Goal: Answer question/provide support: Answer question/provide support

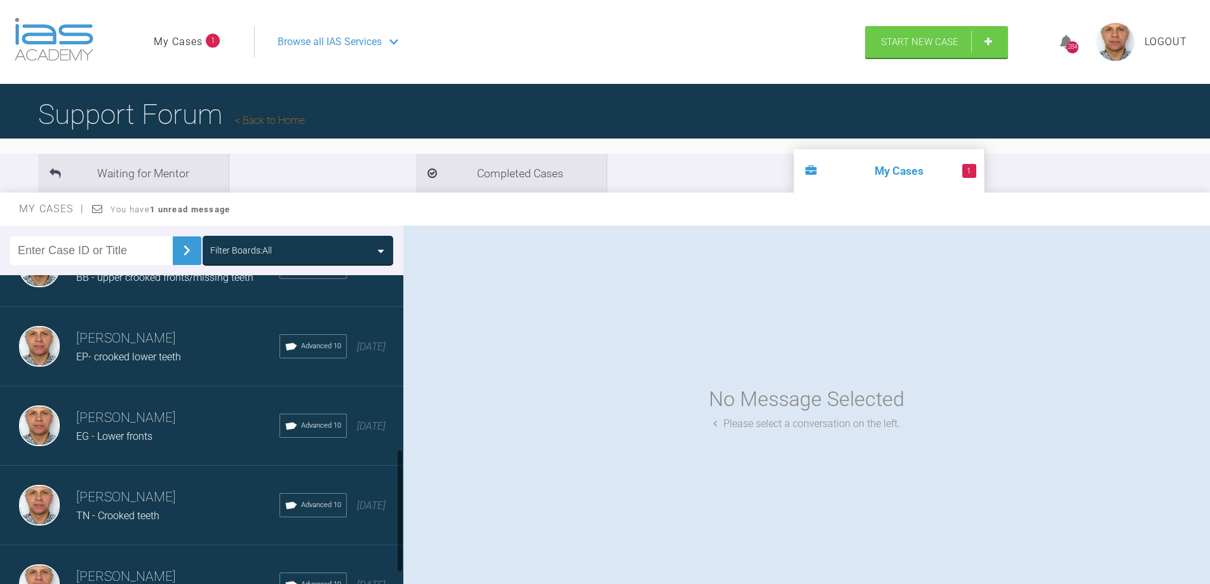
scroll to position [488, 0]
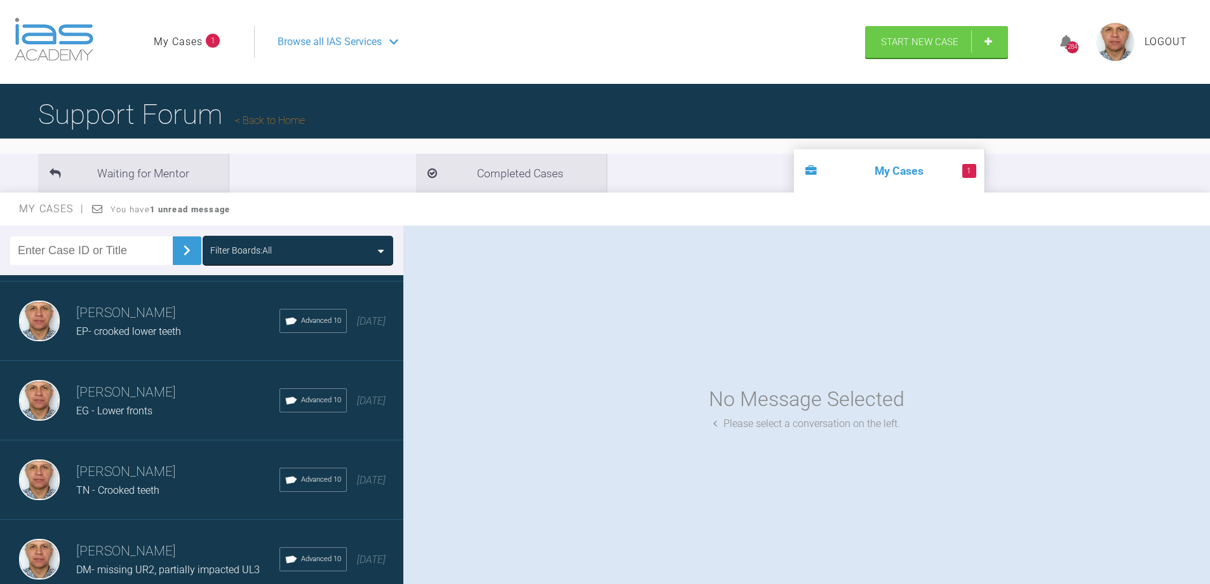
click at [156, 461] on h3 "[PERSON_NAME]" at bounding box center [177, 472] width 203 height 22
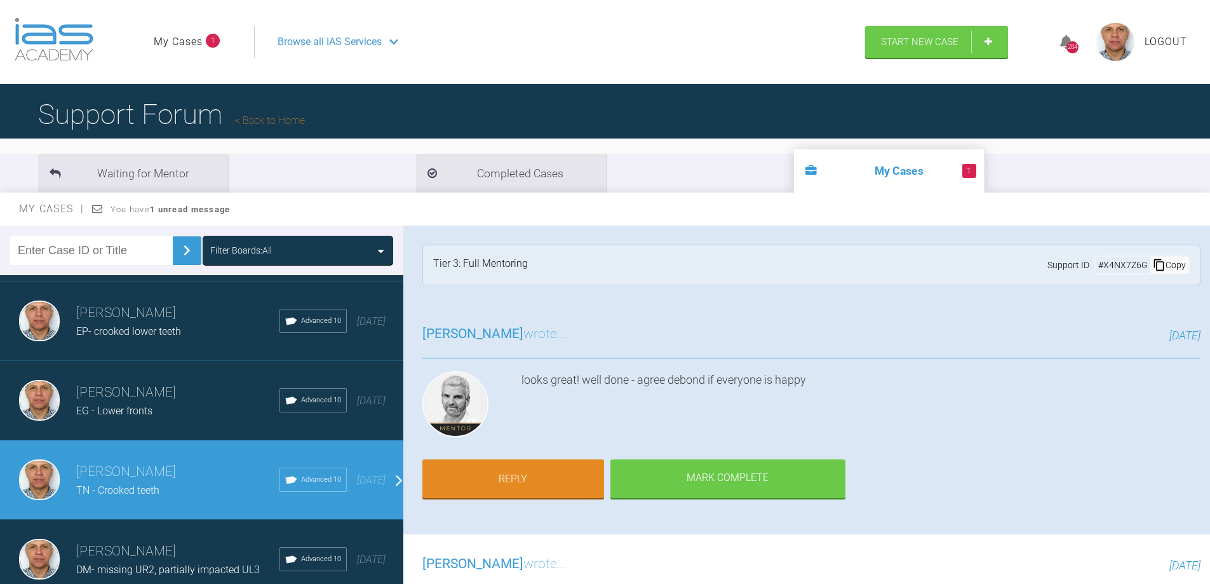
click at [135, 391] on h3 "[PERSON_NAME]" at bounding box center [177, 393] width 203 height 22
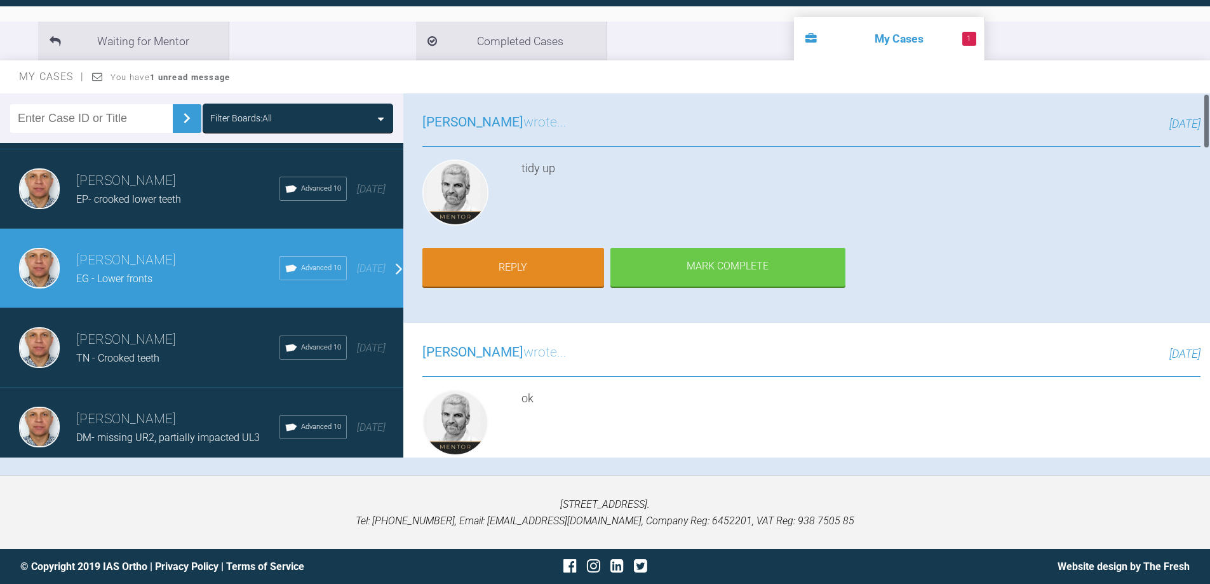
scroll to position [0, 0]
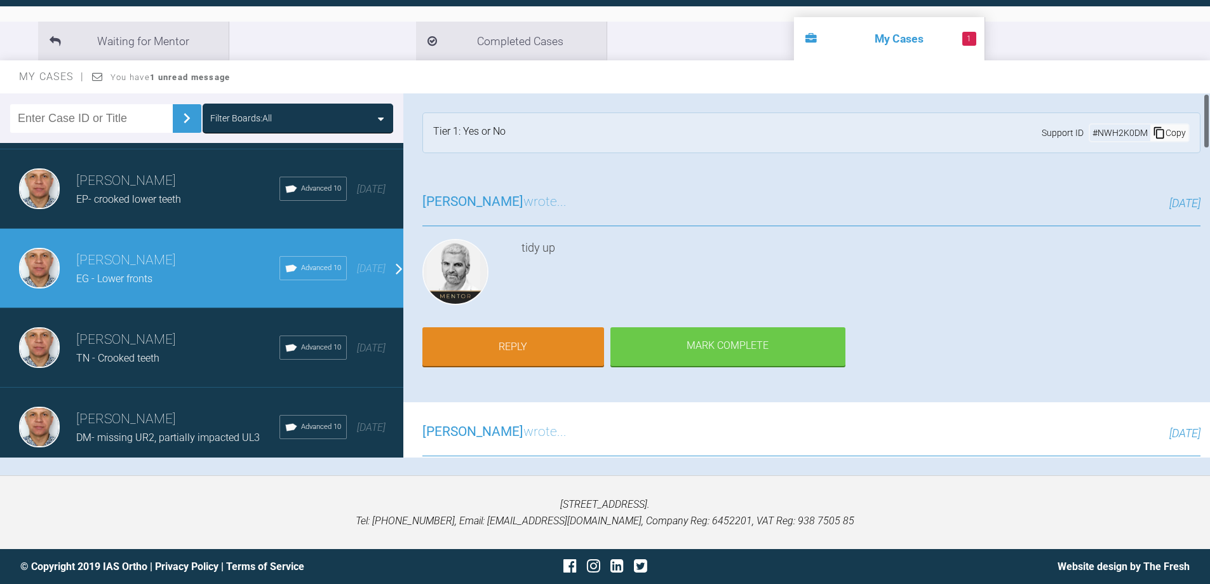
drag, startPoint x: 1207, startPoint y: 314, endPoint x: 928, endPoint y: 163, distance: 317.3
click at [1203, 55] on div "Waiting for Mentor Completed Cases 1 My Cases My Cases You have 1 unread messag…" at bounding box center [605, 244] width 1210 height 463
click at [105, 250] on h3 "[PERSON_NAME]" at bounding box center [177, 261] width 203 height 22
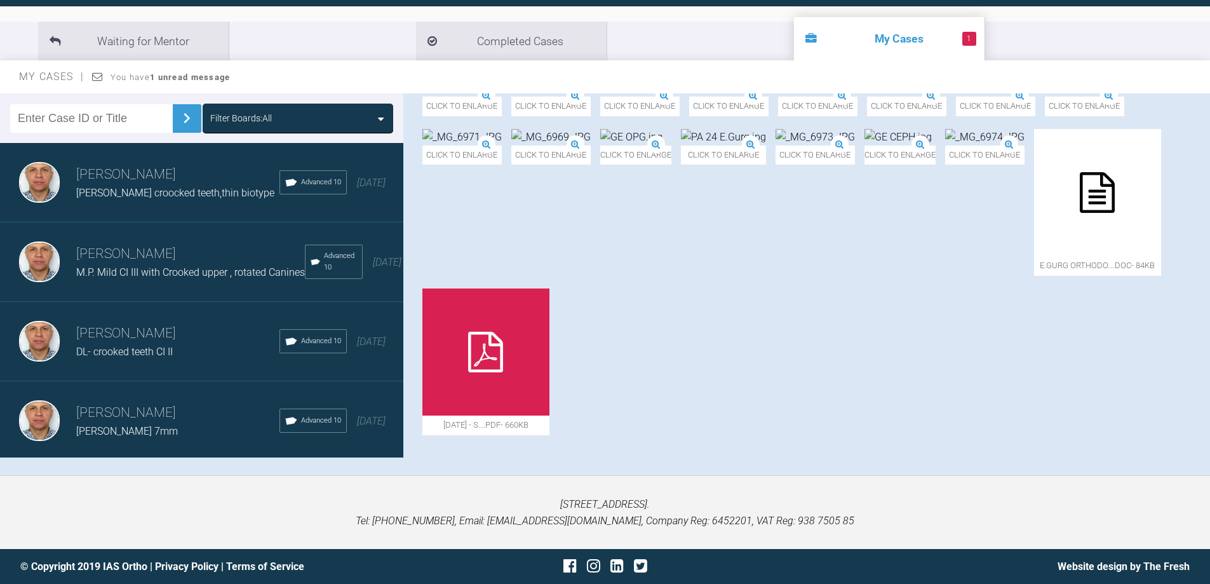
click at [167, 191] on span "[PERSON_NAME] croocked teeth,thin biotype" at bounding box center [175, 193] width 198 height 12
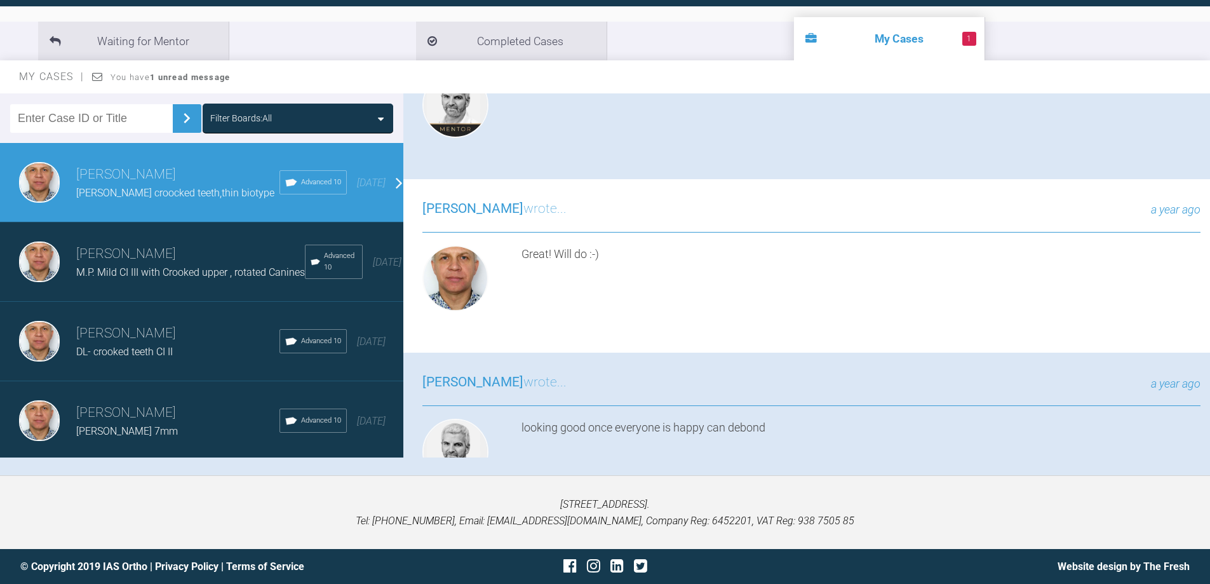
click at [161, 234] on div "[PERSON_NAME] M.P. Mild CI III with Crooked upper , rotated Canines Advanced 10…" at bounding box center [206, 261] width 413 height 79
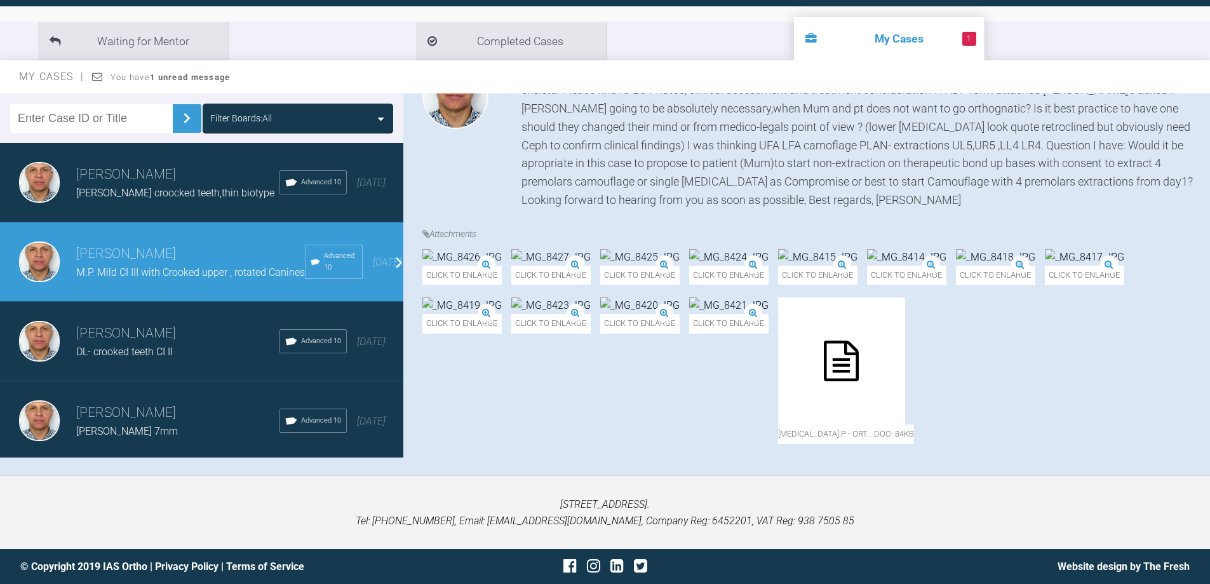
click at [169, 186] on div "[PERSON_NAME] croocked teeth,thin biotype" at bounding box center [177, 193] width 203 height 17
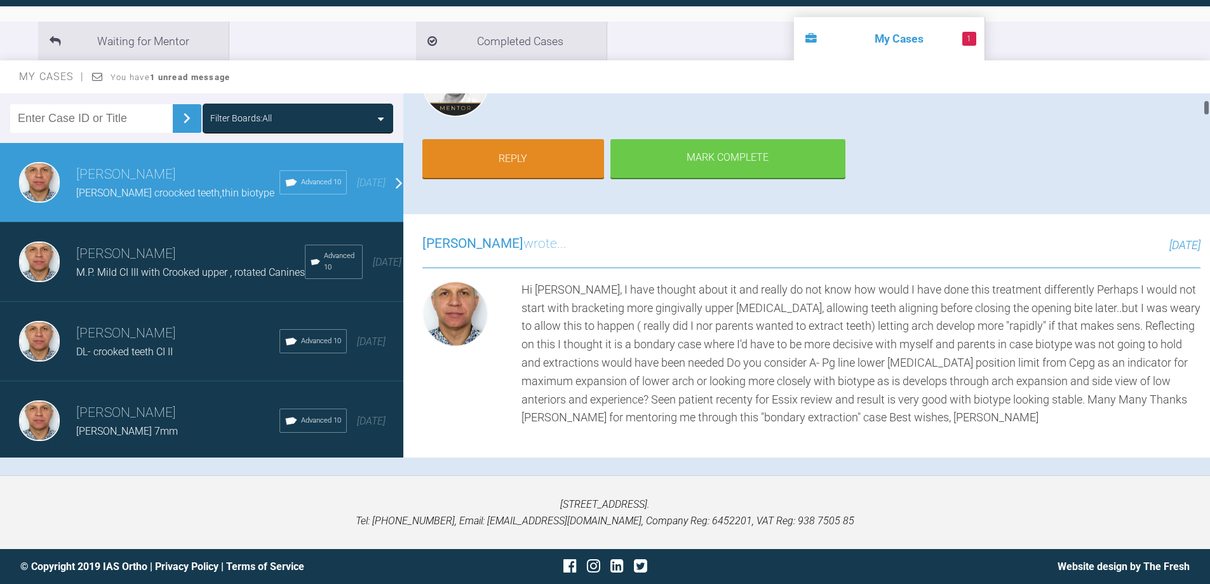
scroll to position [0, 0]
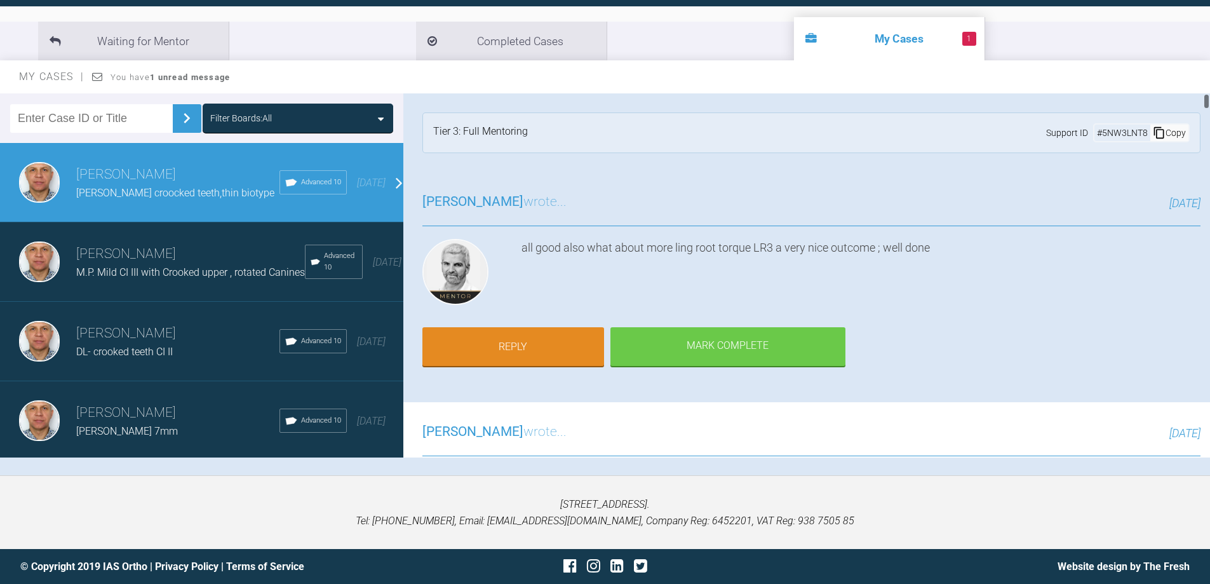
drag, startPoint x: 1207, startPoint y: 195, endPoint x: 1198, endPoint y: 96, distance: 99.6
click at [1210, 83] on html "My Cases 1 Logout Browse all IAS Services Start New Case 284 Logout Support For…" at bounding box center [605, 226] width 1210 height 716
click at [111, 265] on h3 "[PERSON_NAME]" at bounding box center [190, 254] width 229 height 22
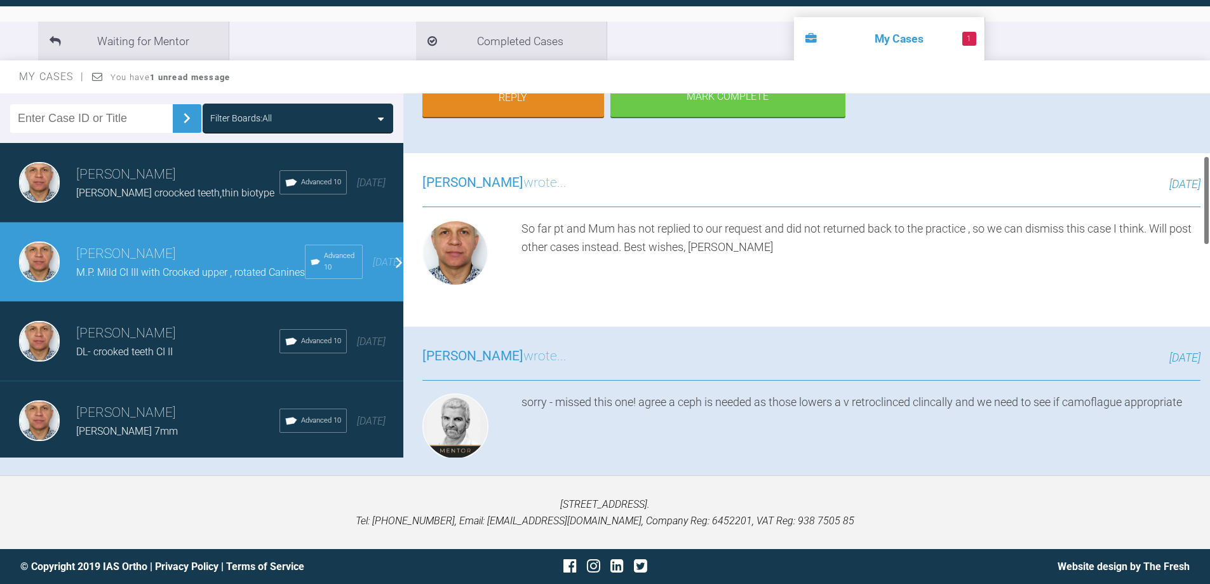
scroll to position [254, 0]
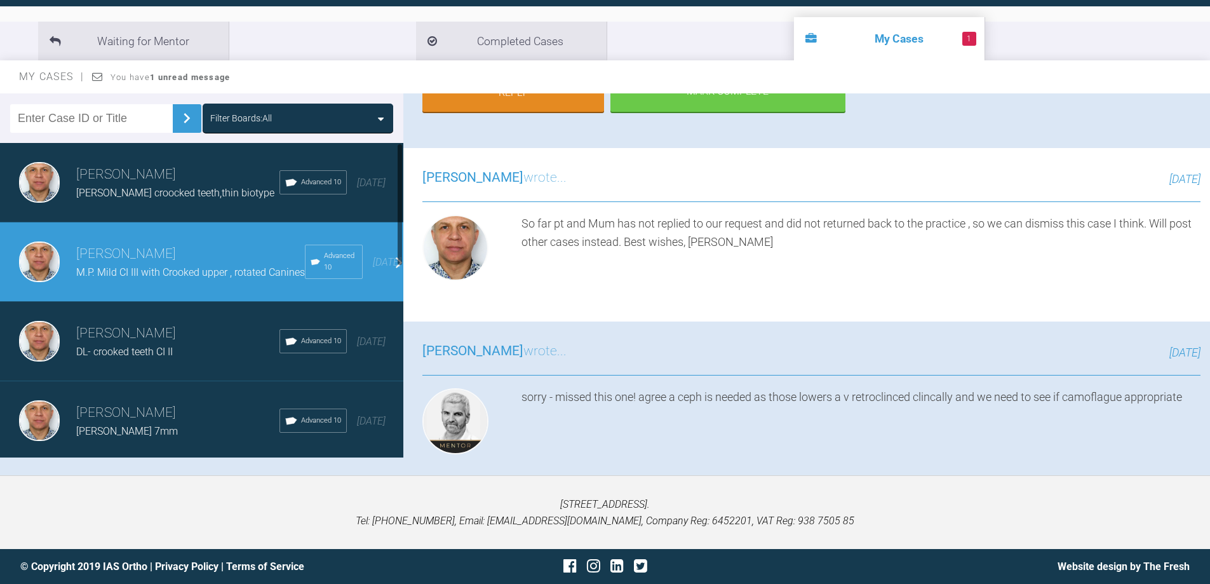
click at [102, 344] on h3 "[PERSON_NAME]" at bounding box center [177, 334] width 203 height 22
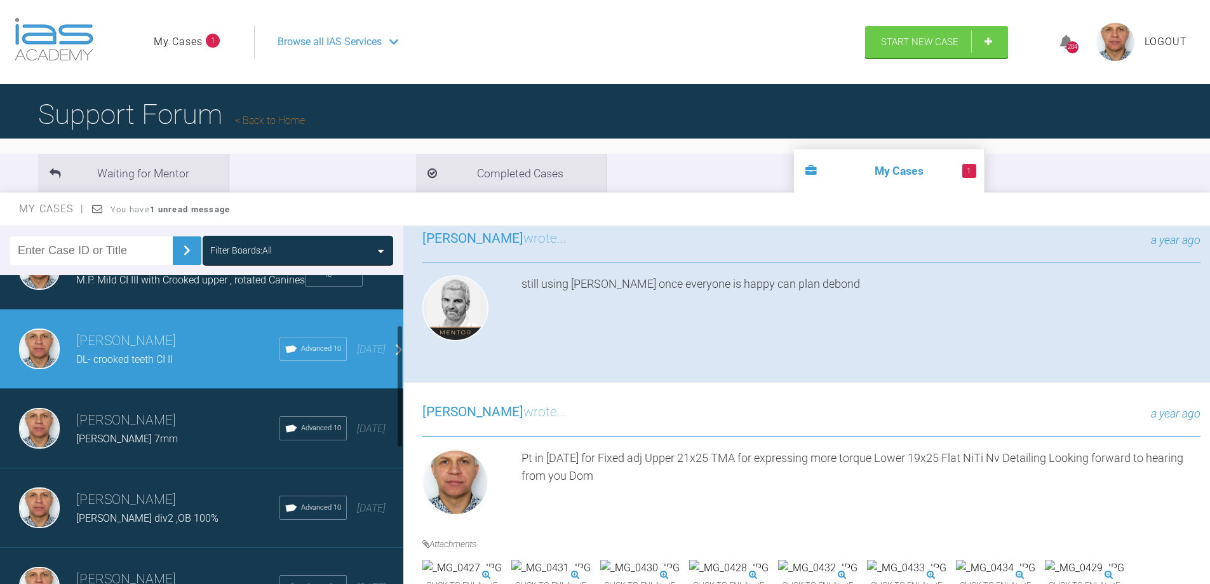
scroll to position [127, 0]
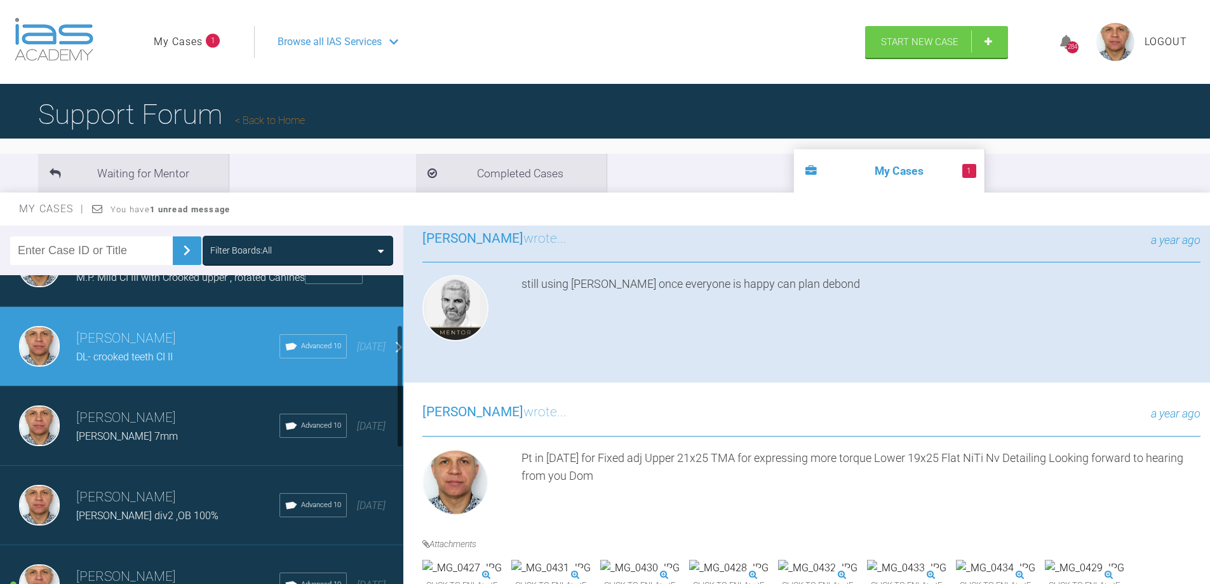
click at [122, 436] on div "[PERSON_NAME] 7mm" at bounding box center [177, 436] width 203 height 17
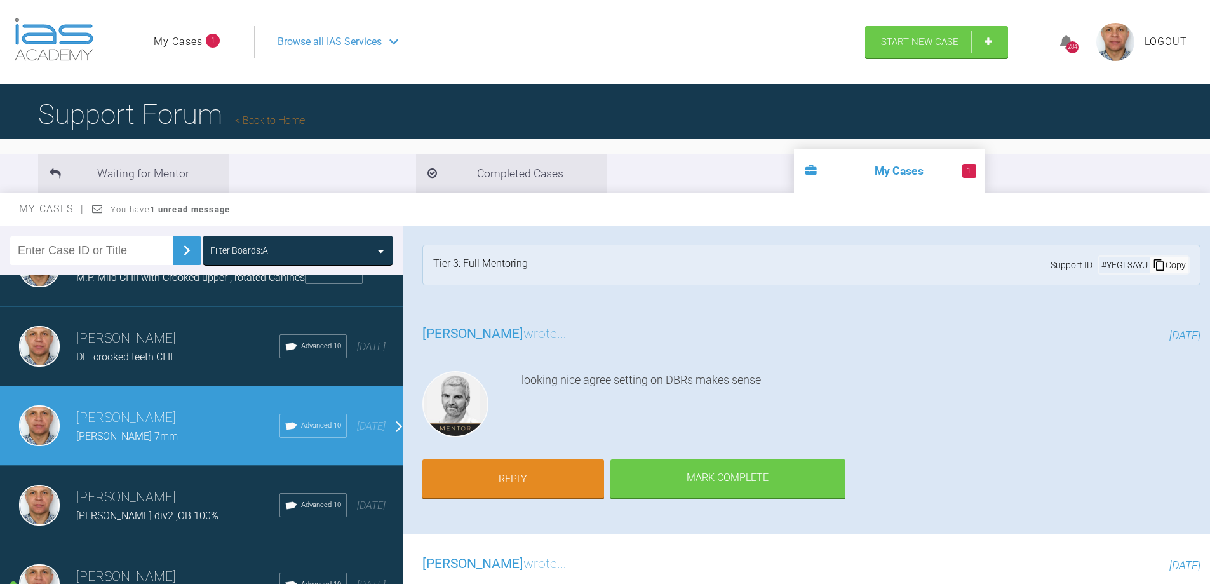
scroll to position [26, 0]
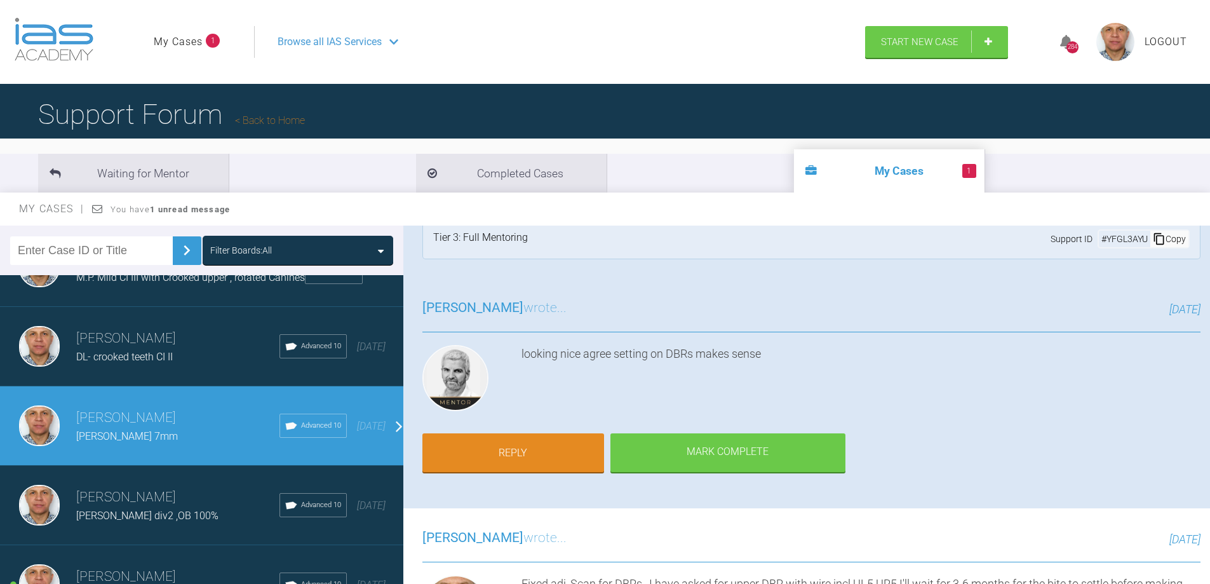
drag, startPoint x: 1206, startPoint y: 250, endPoint x: 1214, endPoint y: 229, distance: 21.9
click at [1210, 229] on html "My Cases 1 Logout Browse all IAS Services Start New Case 284 Logout Support For…" at bounding box center [605, 358] width 1210 height 716
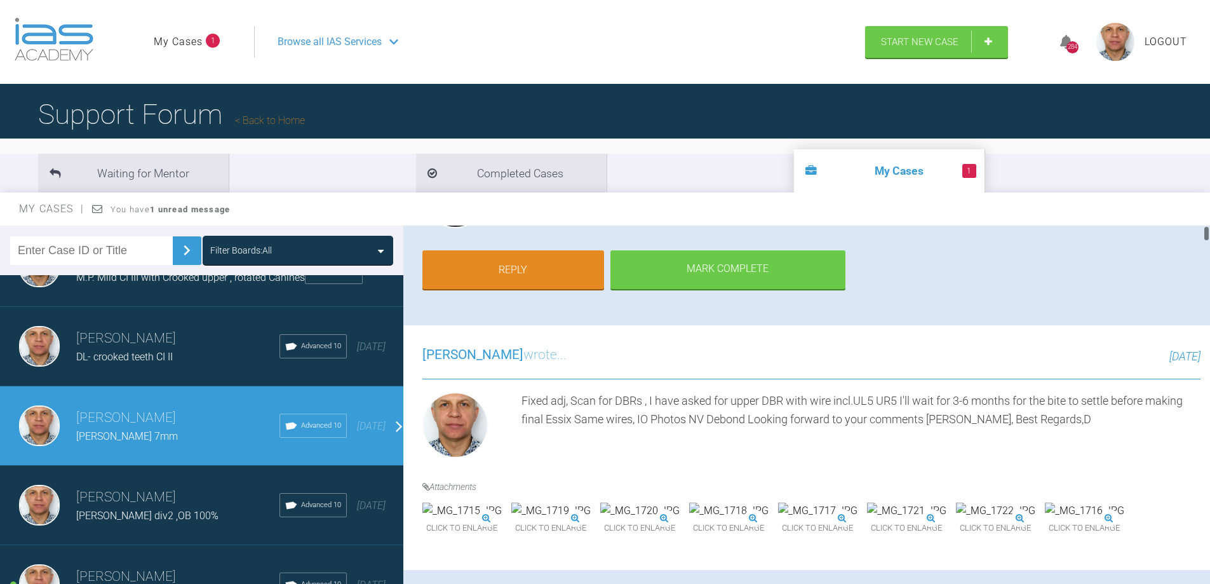
scroll to position [0, 0]
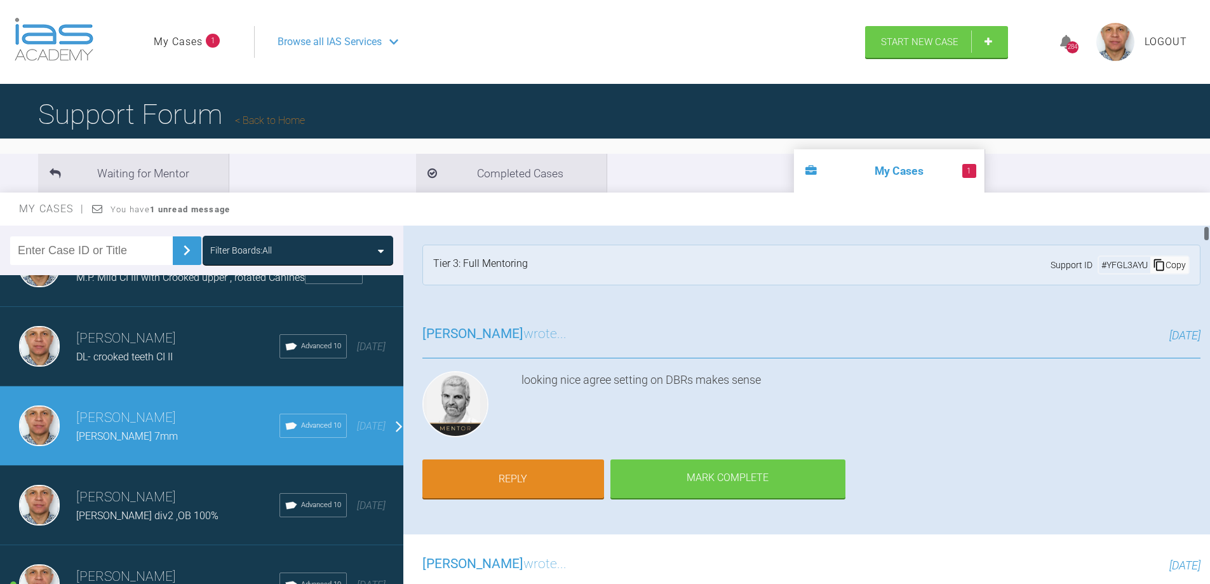
click at [1207, 227] on div at bounding box center [1207, 234] width 4 height 16
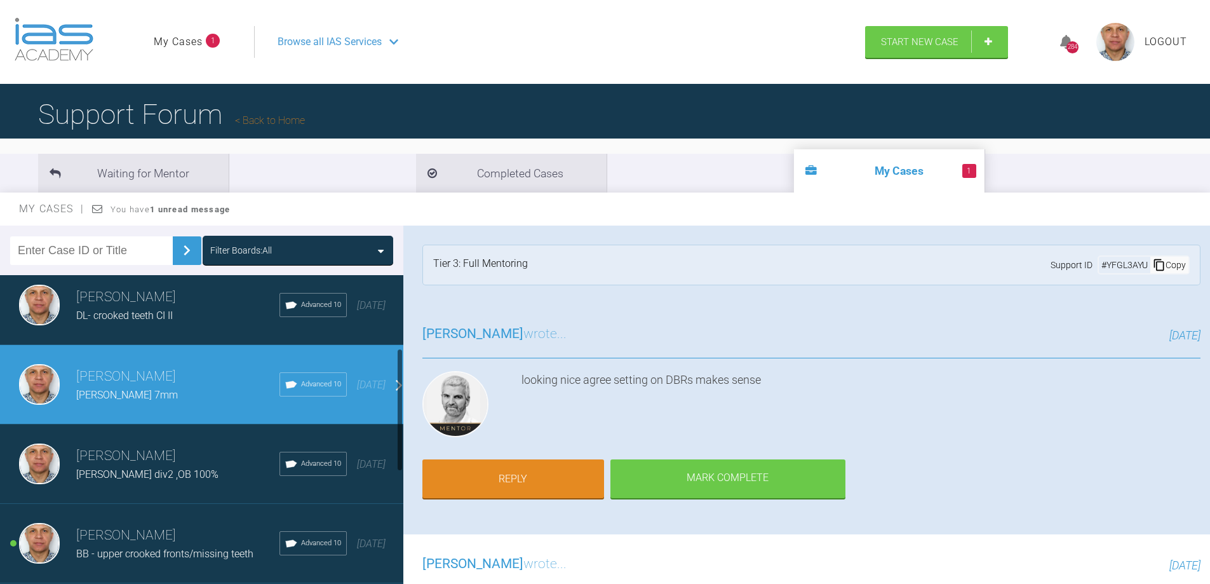
scroll to position [191, 0]
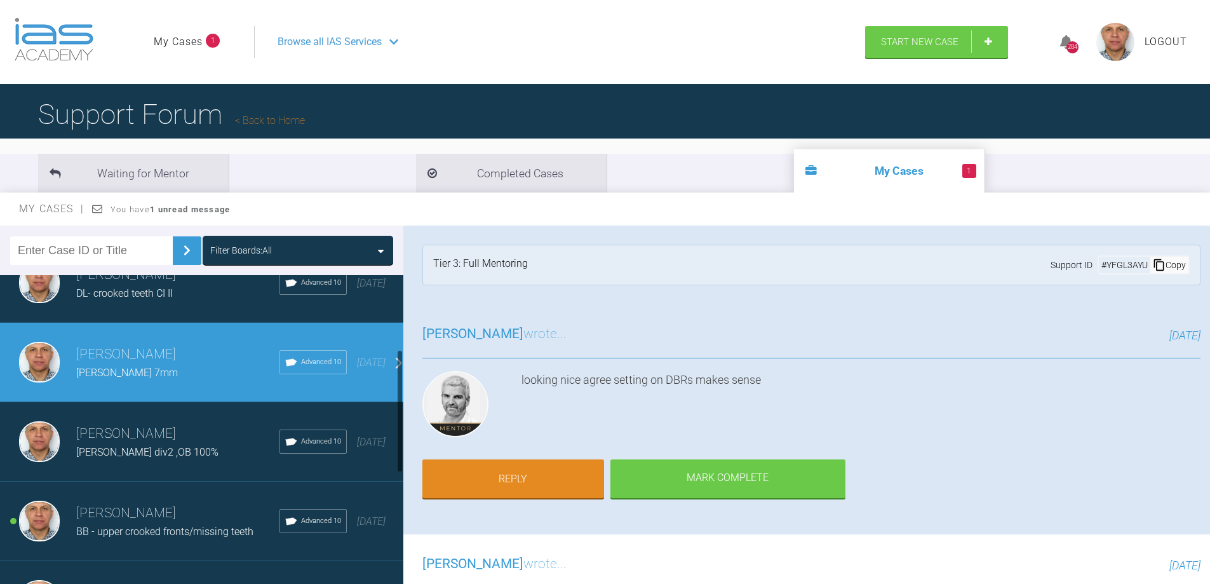
click at [113, 441] on h3 "[PERSON_NAME]" at bounding box center [177, 434] width 203 height 22
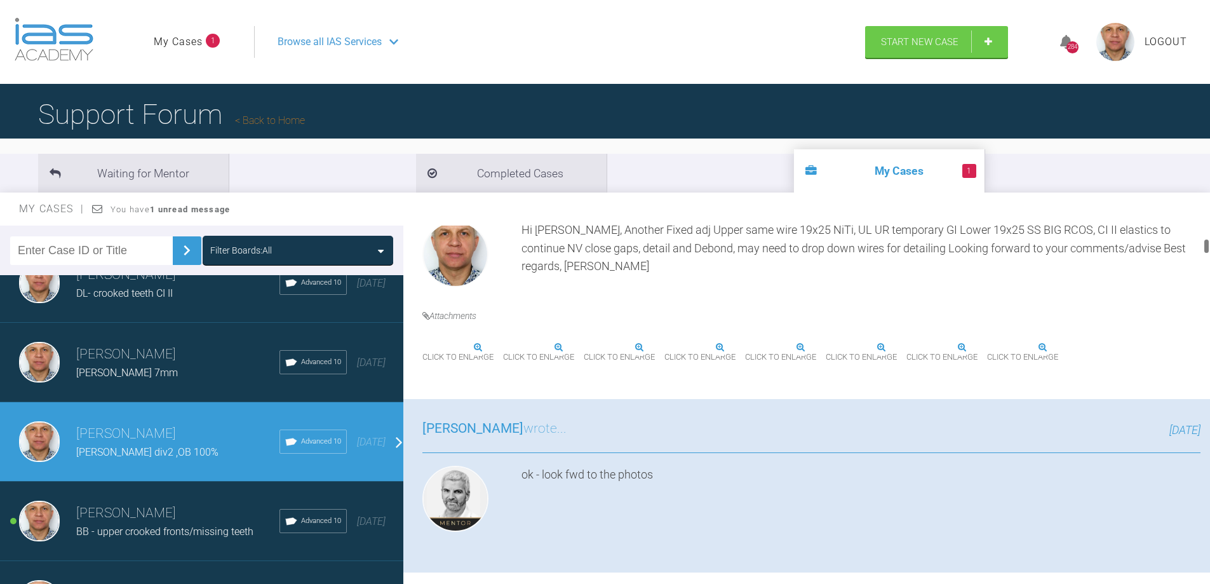
scroll to position [381, 0]
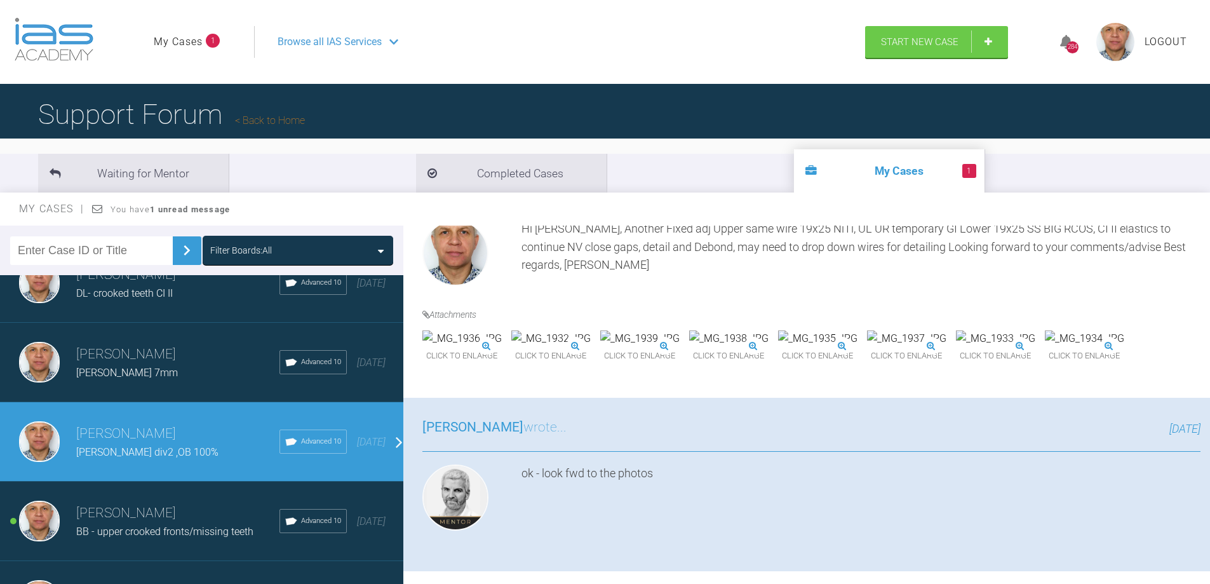
click at [121, 375] on span "[PERSON_NAME] 7mm" at bounding box center [127, 373] width 102 height 12
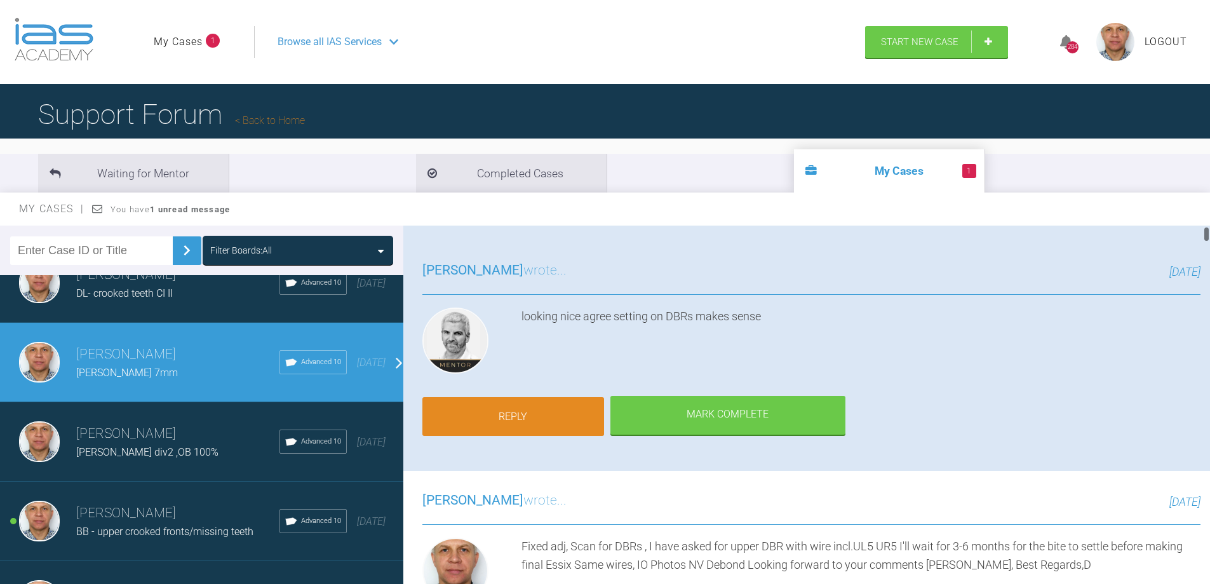
scroll to position [0, 0]
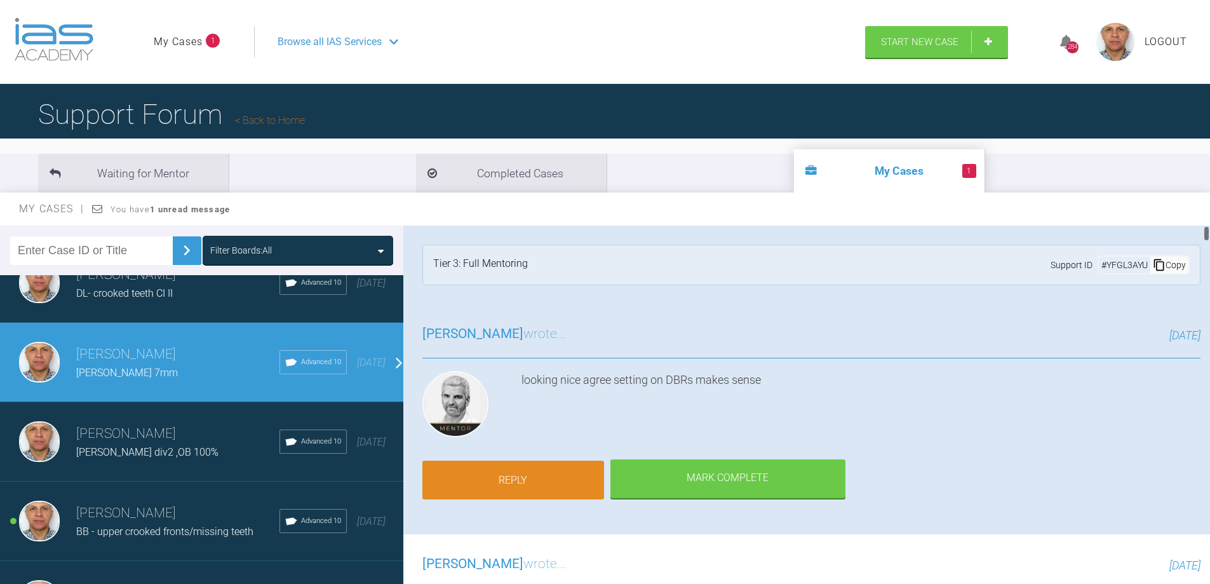
click at [534, 473] on link "Reply" at bounding box center [513, 480] width 182 height 39
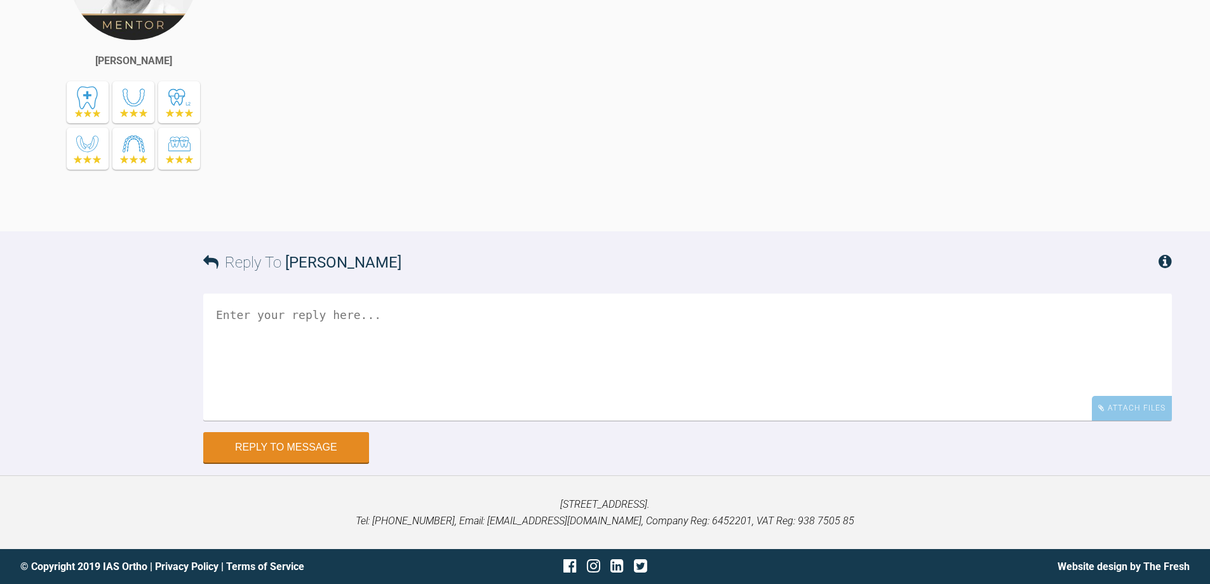
scroll to position [27713, 0]
click at [306, 318] on textarea at bounding box center [687, 357] width 969 height 127
type textarea "h"
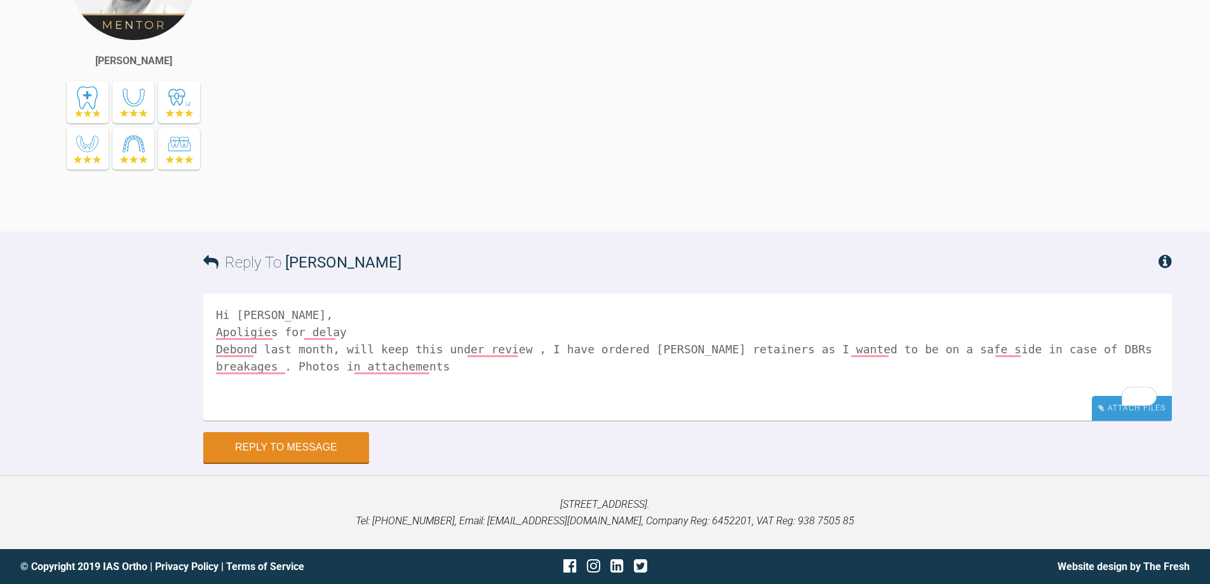
click at [1107, 410] on div "Attach Files" at bounding box center [1132, 408] width 80 height 25
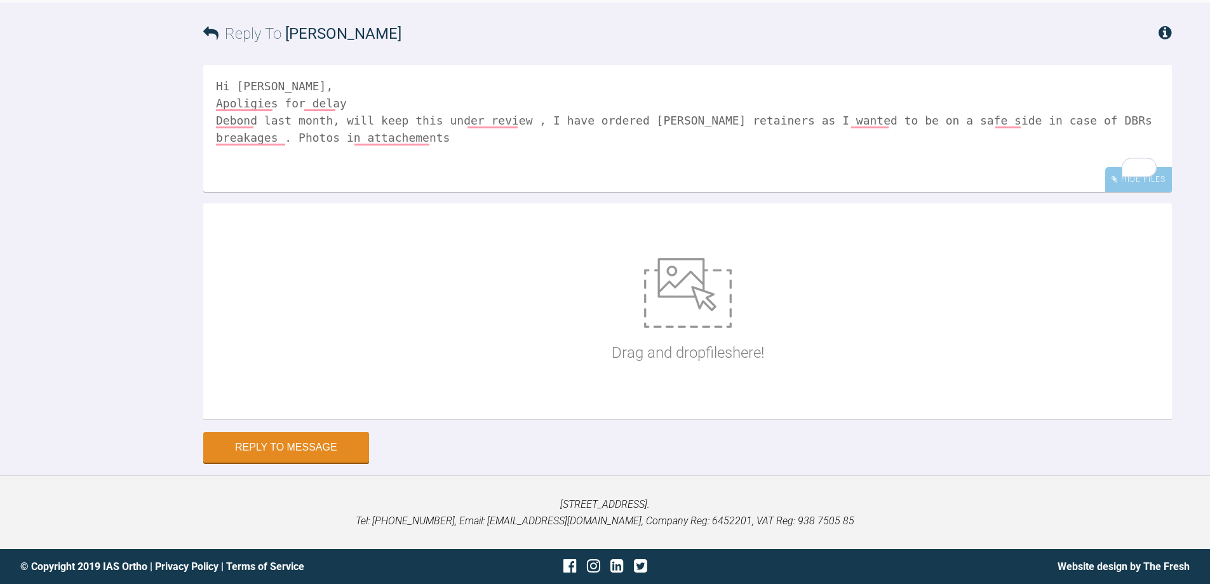
scroll to position [27942, 0]
drag, startPoint x: 337, startPoint y: 137, endPoint x: 452, endPoint y: 142, distance: 115.1
click at [452, 142] on textarea "Hi [PERSON_NAME], Apoligies for delay Debond last month, will keep this under r…" at bounding box center [687, 128] width 969 height 127
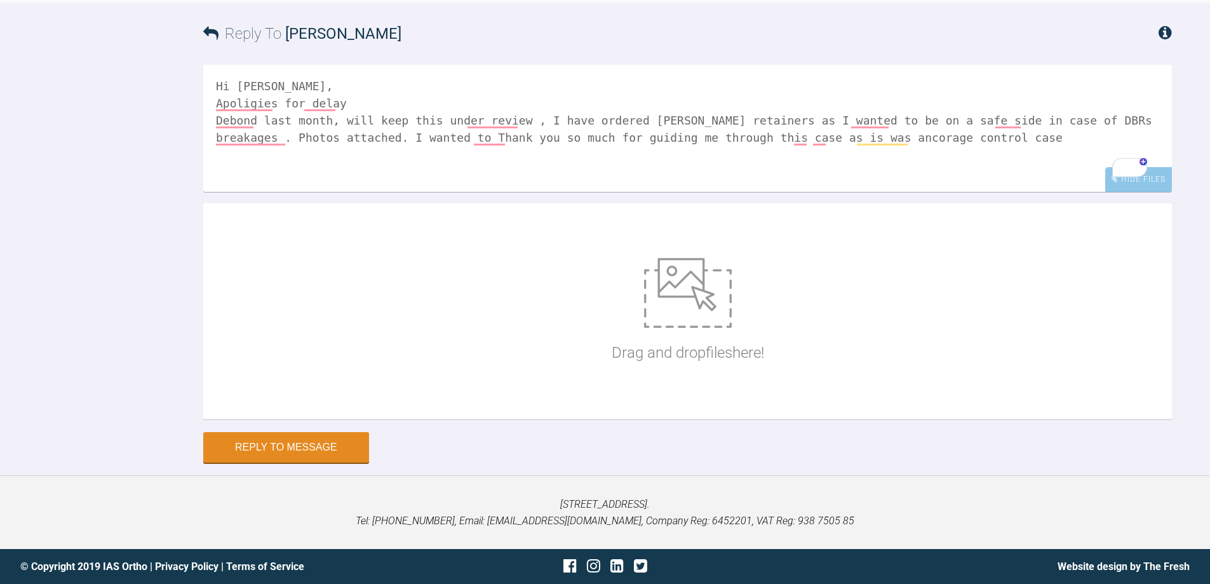
click at [914, 137] on textarea "Hi [PERSON_NAME], Apoligies for delay Debond last month, will keep this under r…" at bounding box center [687, 128] width 969 height 127
click at [1025, 135] on textarea "Hi [PERSON_NAME], Apoligies for delay Debond last month, will keep this under r…" at bounding box center [687, 128] width 969 height 127
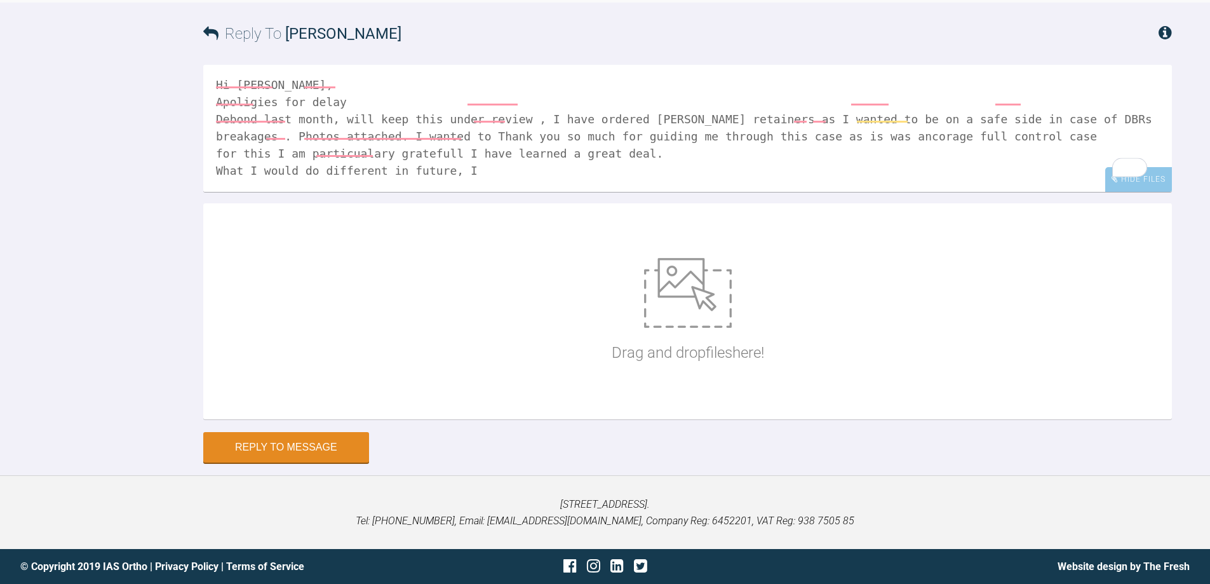
scroll to position [36, 0]
type textarea "Hi [PERSON_NAME], Apoligies for delay Debond last month, will keep this under r…"
click at [1125, 192] on div "Hide Files" at bounding box center [1138, 179] width 67 height 25
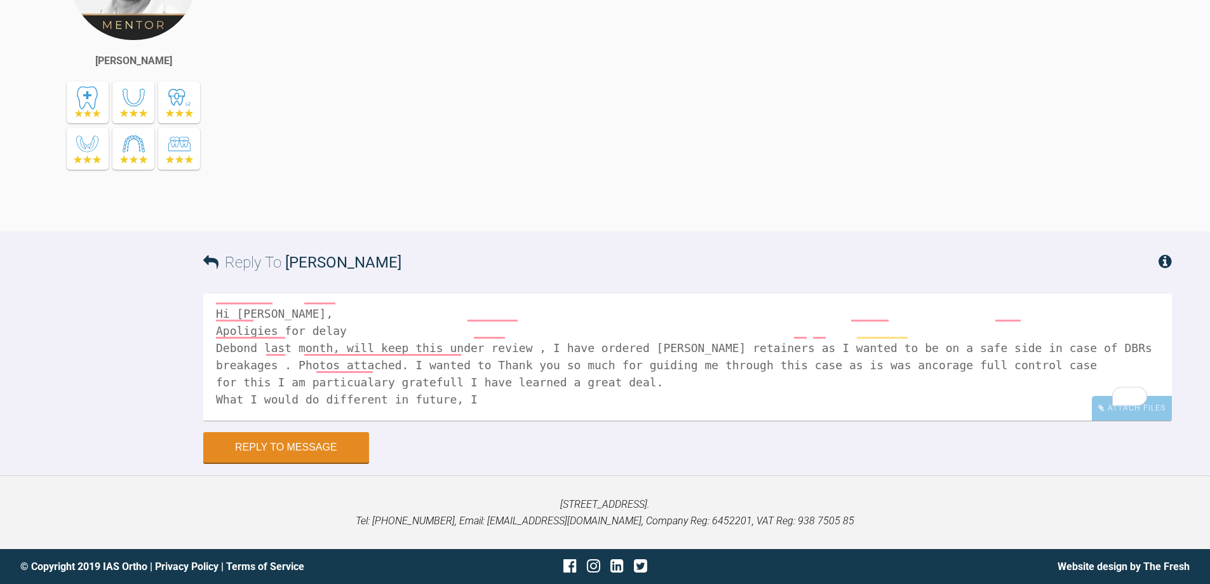
scroll to position [27713, 0]
click at [1109, 413] on div "Attach Files" at bounding box center [1132, 408] width 80 height 25
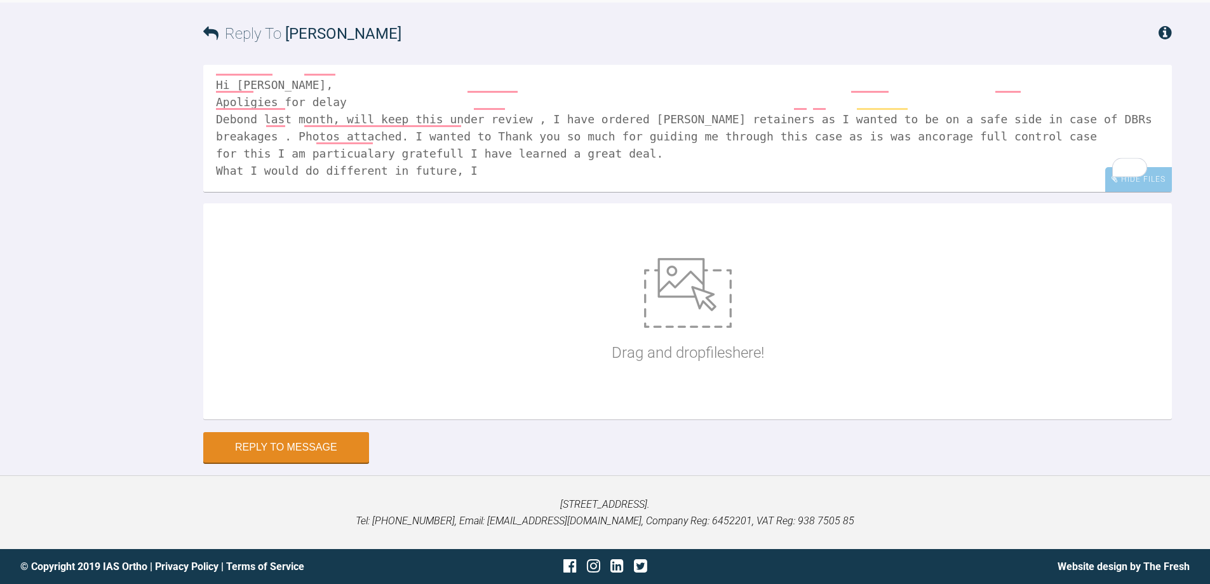
click at [655, 328] on img at bounding box center [688, 293] width 88 height 70
type input "C:\fakepath\_MG_2062.JPG"
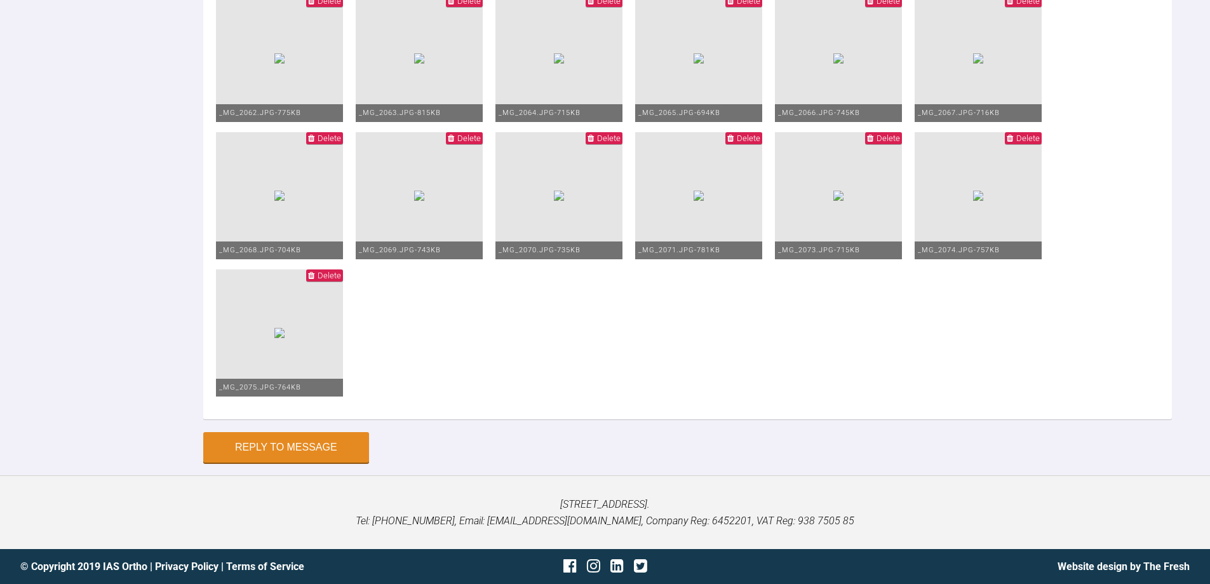
scroll to position [27926, 0]
drag, startPoint x: 457, startPoint y: 149, endPoint x: 445, endPoint y: 153, distance: 13.3
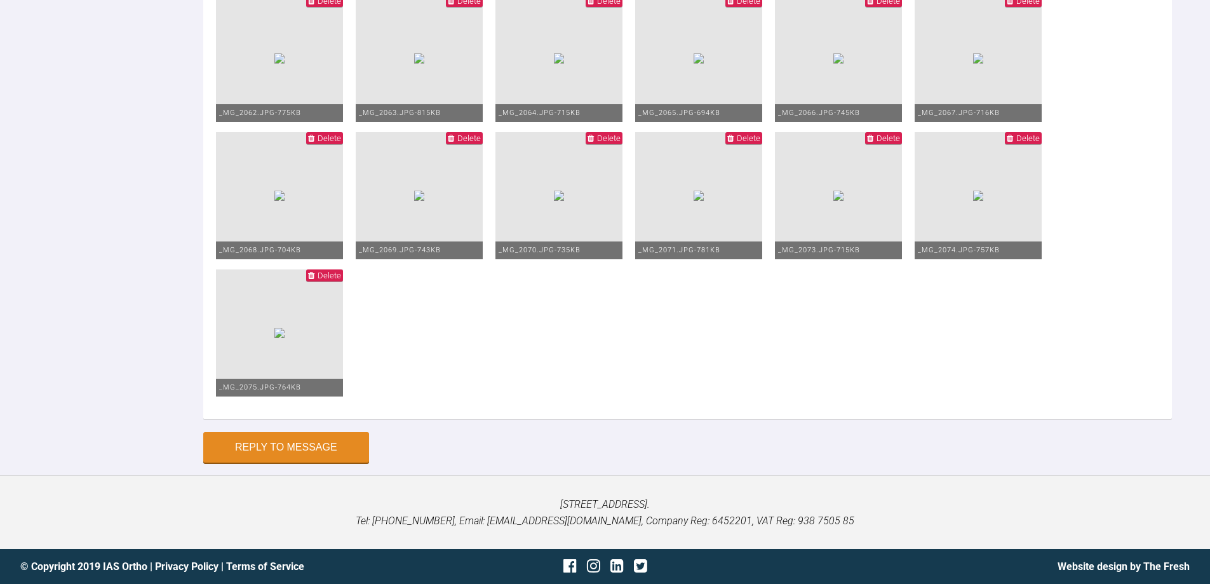
drag, startPoint x: 972, startPoint y: 119, endPoint x: 882, endPoint y: 119, distance: 89.6
drag, startPoint x: 972, startPoint y: 119, endPoint x: 943, endPoint y: 117, distance: 29.3
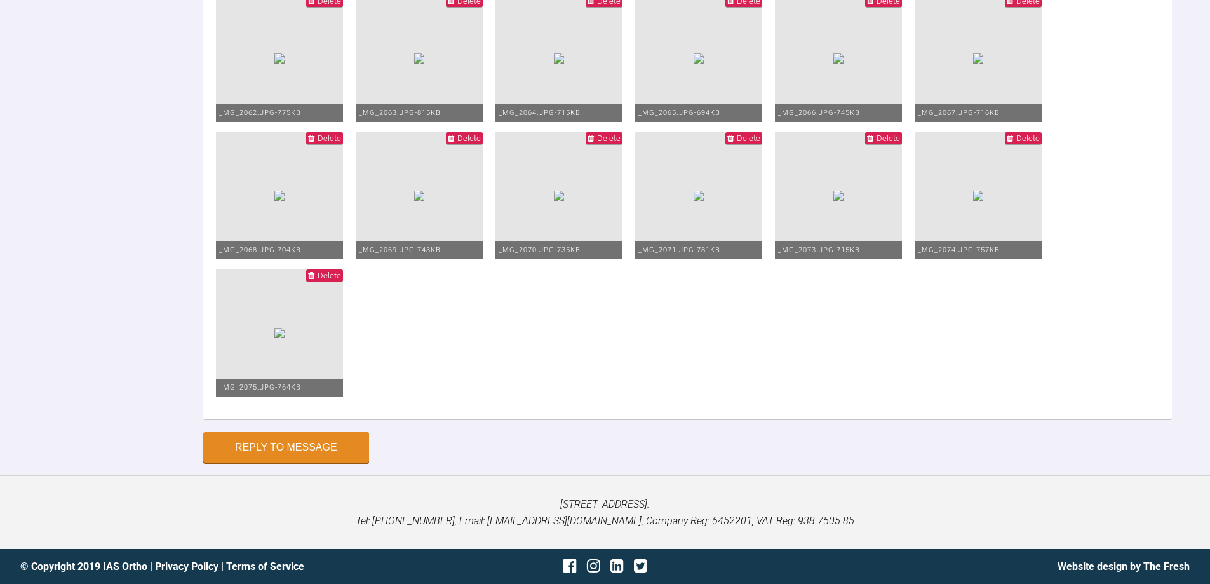
type textarea "Hi [PERSON_NAME], Apoligies for delay Debond last month, will keep this under r…"
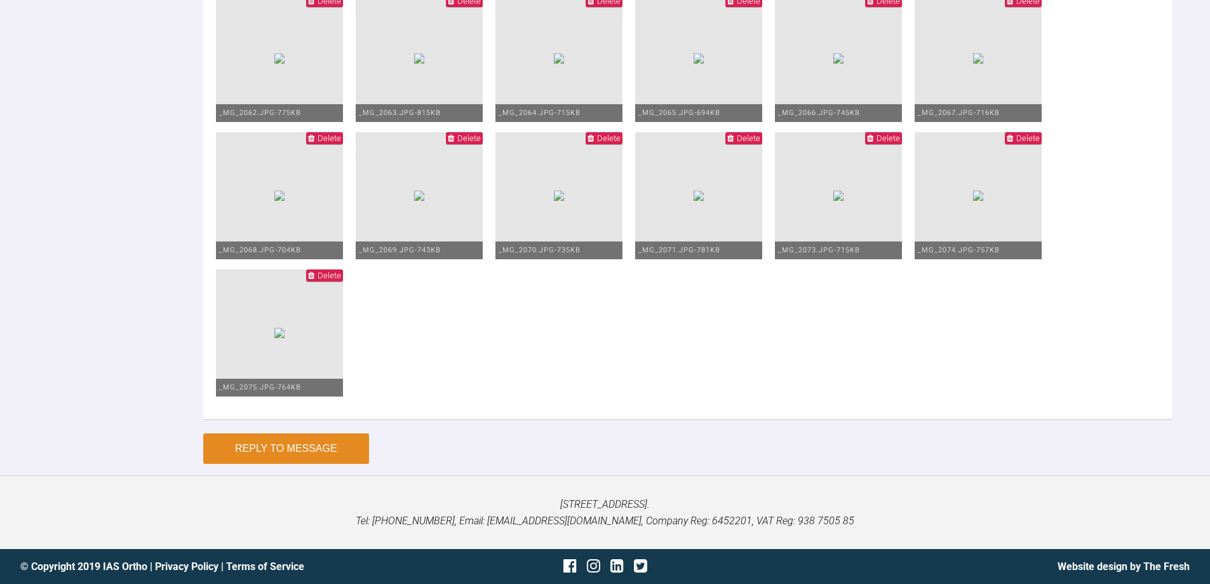
click at [319, 447] on button "Reply to Message" at bounding box center [286, 448] width 166 height 30
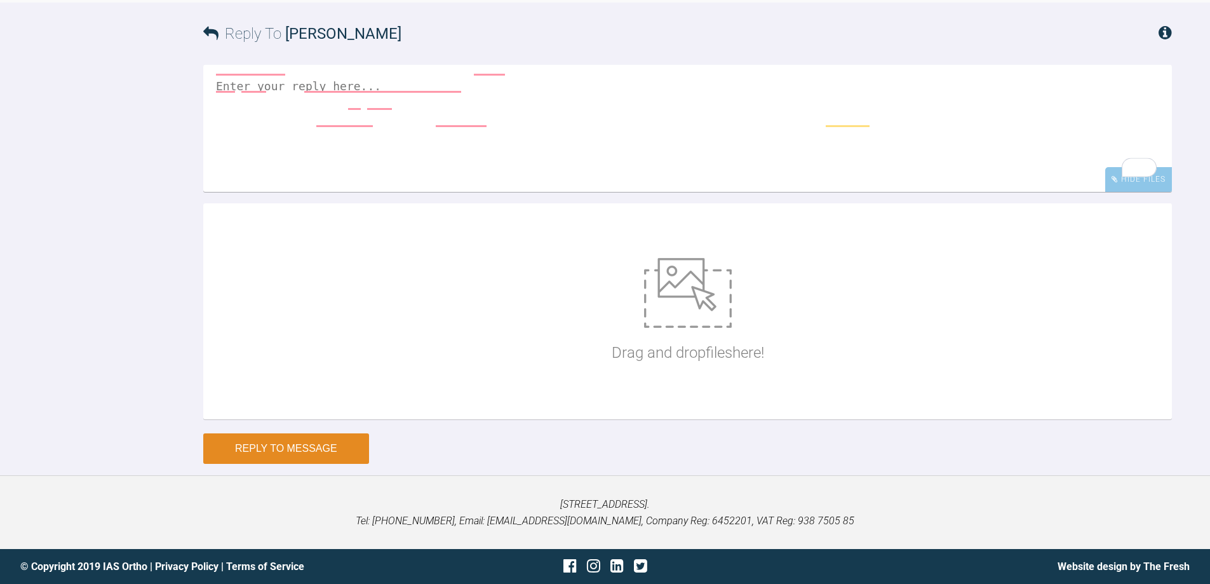
scroll to position [0, 0]
